Goal: Task Accomplishment & Management: Manage account settings

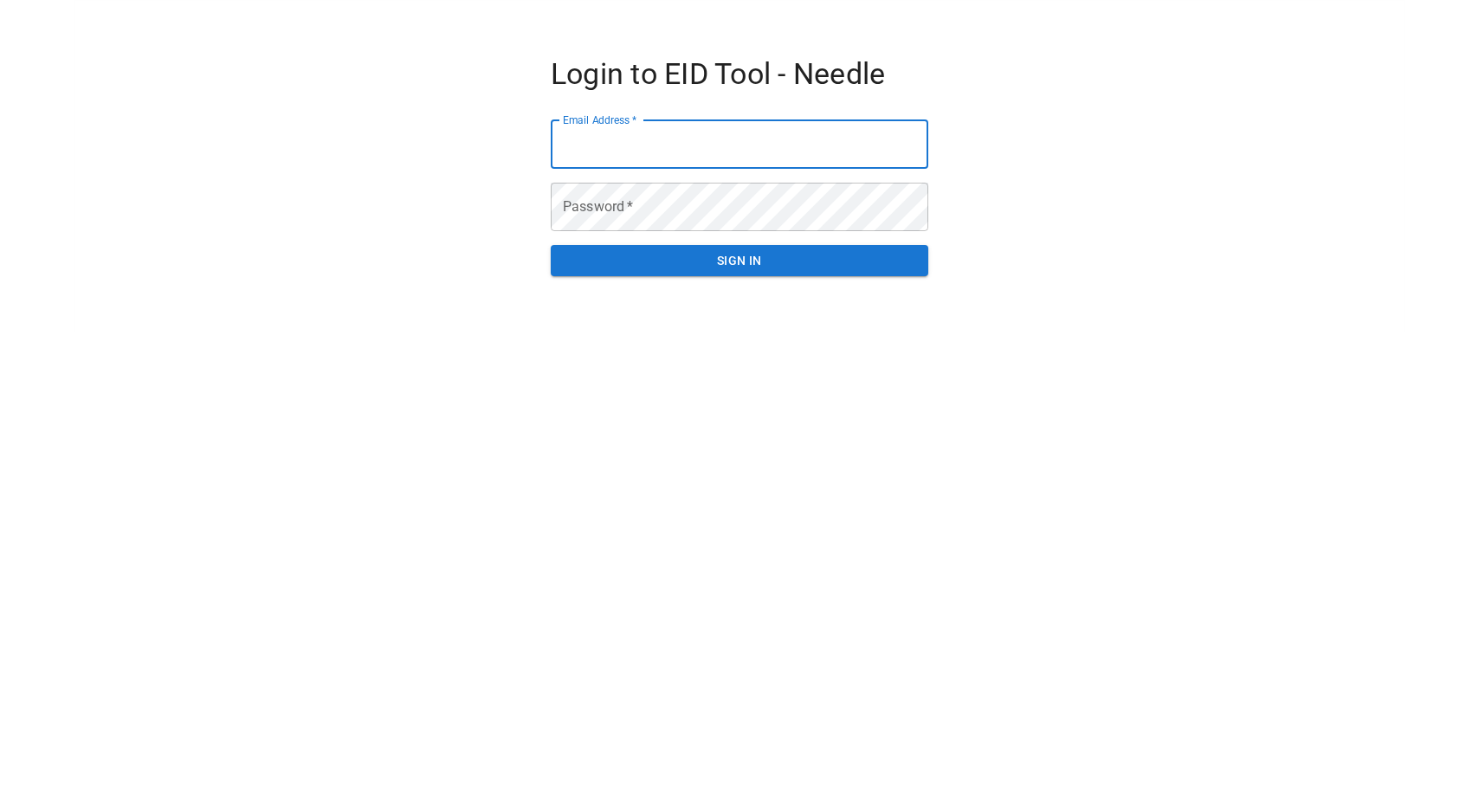
click at [651, 151] on input "Email Address   *" at bounding box center [739, 144] width 377 height 48
type input "**********"
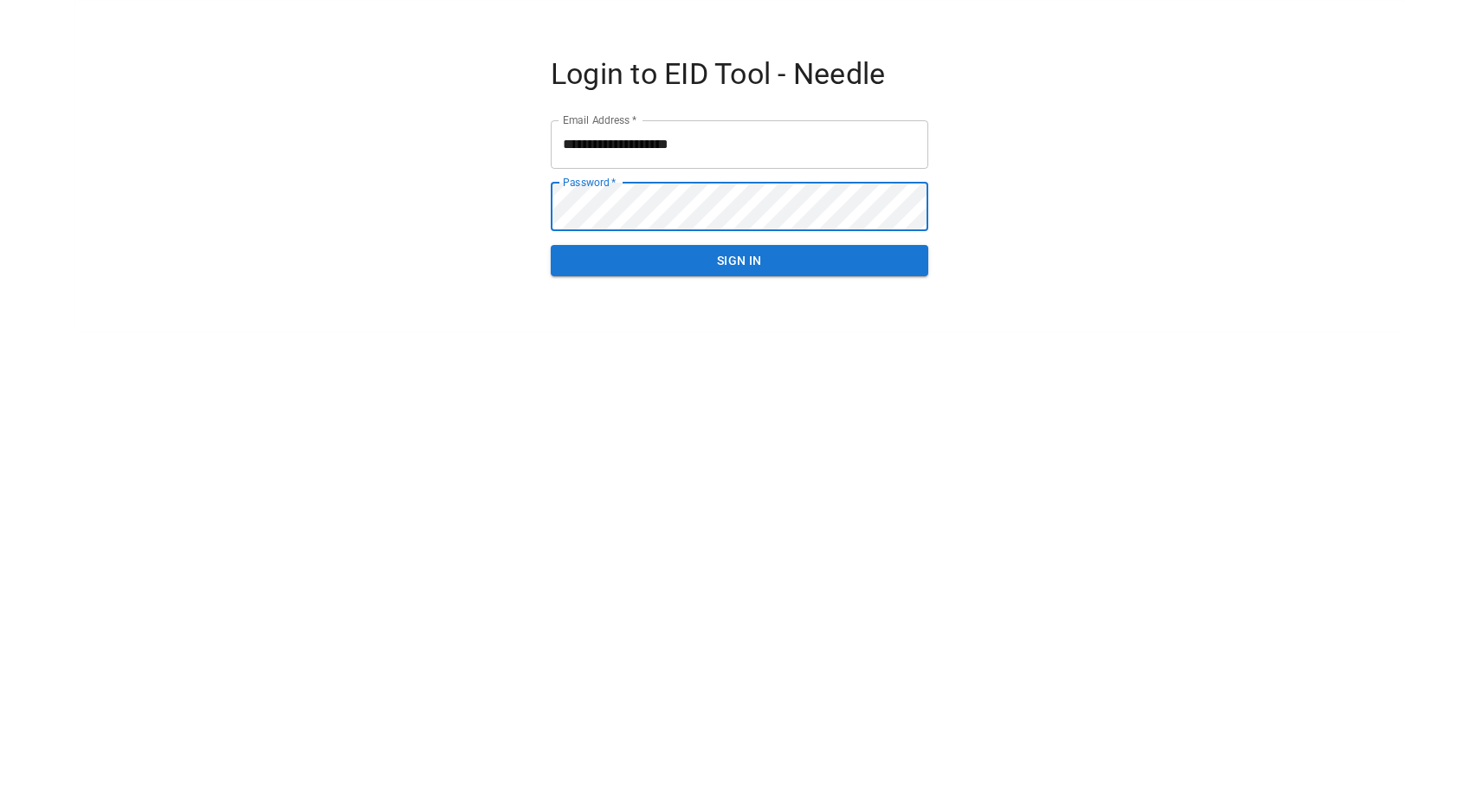
click at [550, 245] on button "SIGN IN" at bounding box center [739, 261] width 377 height 32
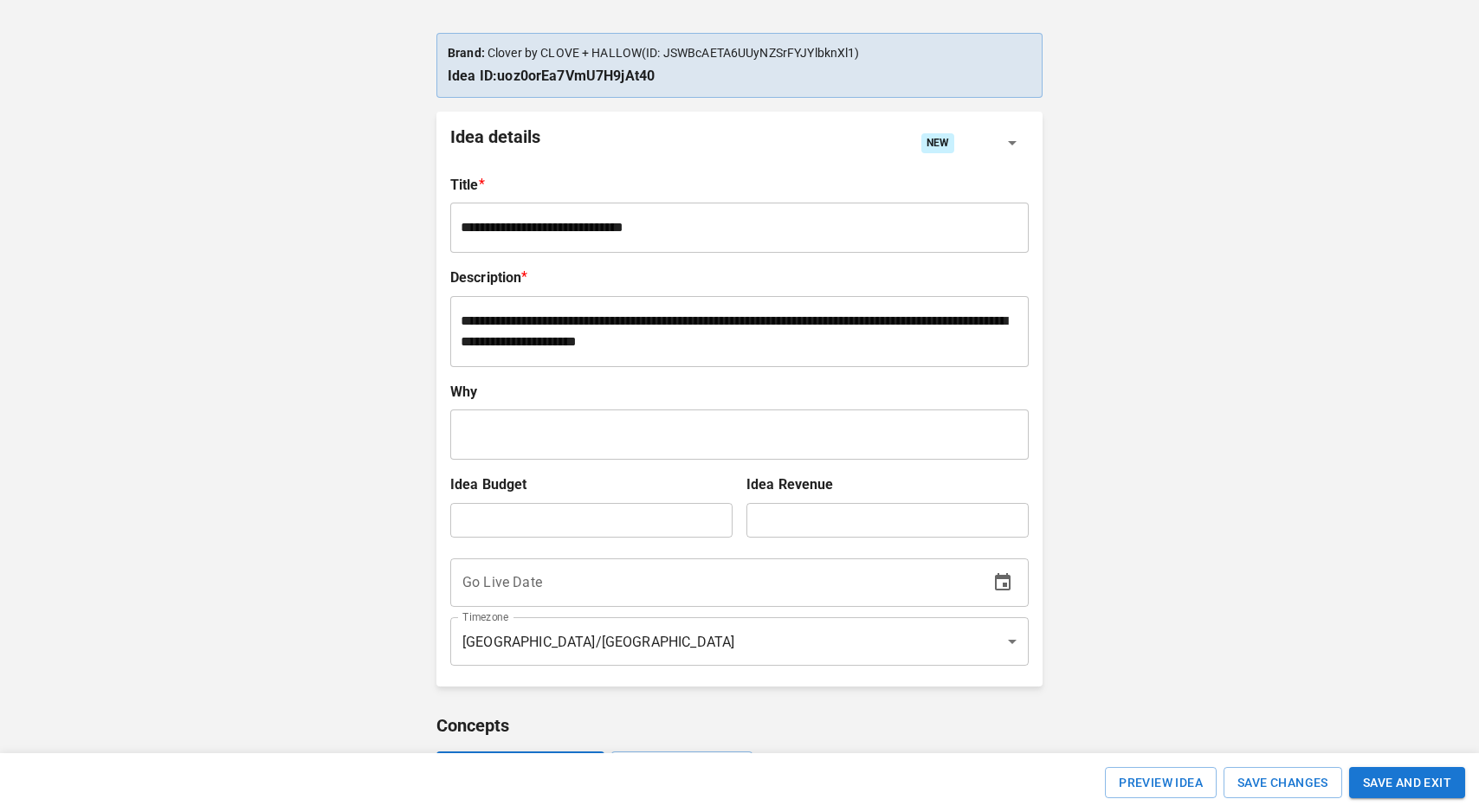
scroll to position [168, 0]
